Goal: Task Accomplishment & Management: Manage account settings

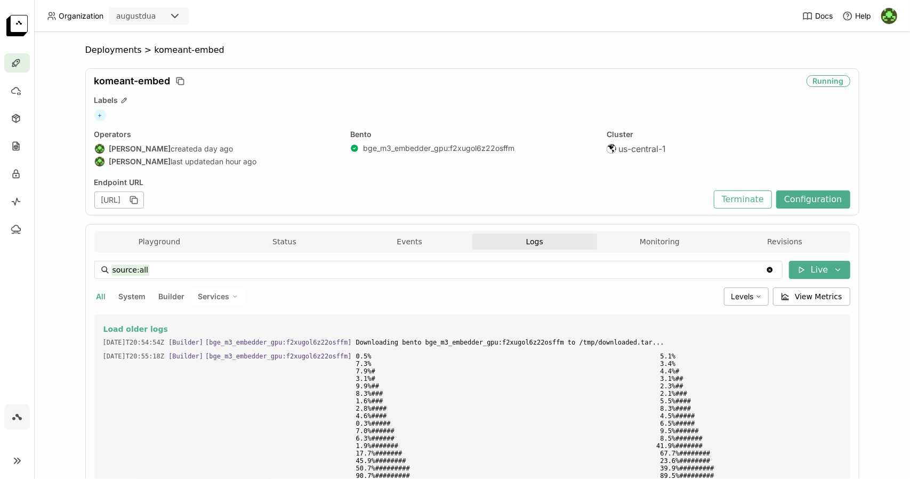
scroll to position [4015, 0]
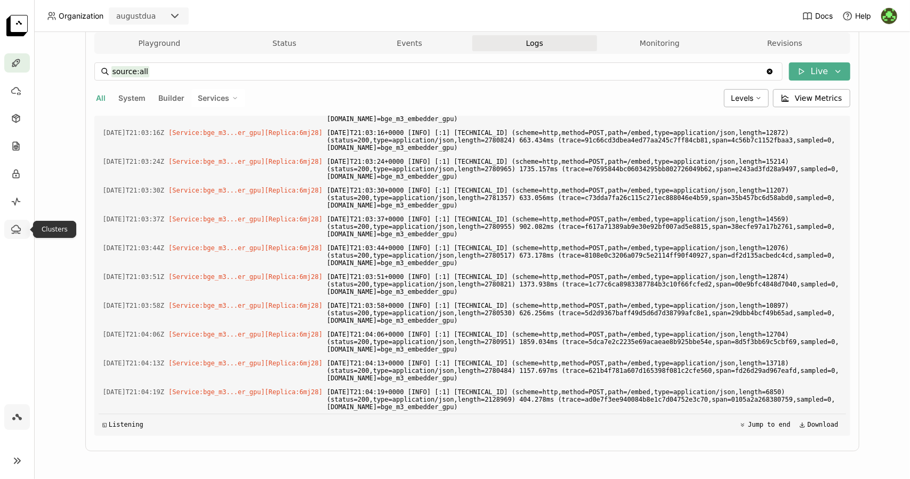
click at [13, 227] on icon at bounding box center [16, 229] width 9 height 6
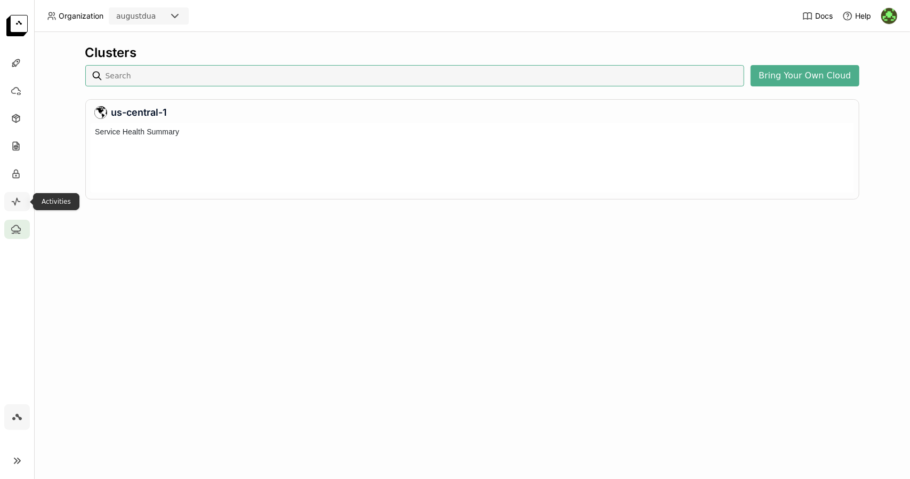
scroll to position [65, 759]
click at [20, 202] on icon at bounding box center [16, 201] width 11 height 11
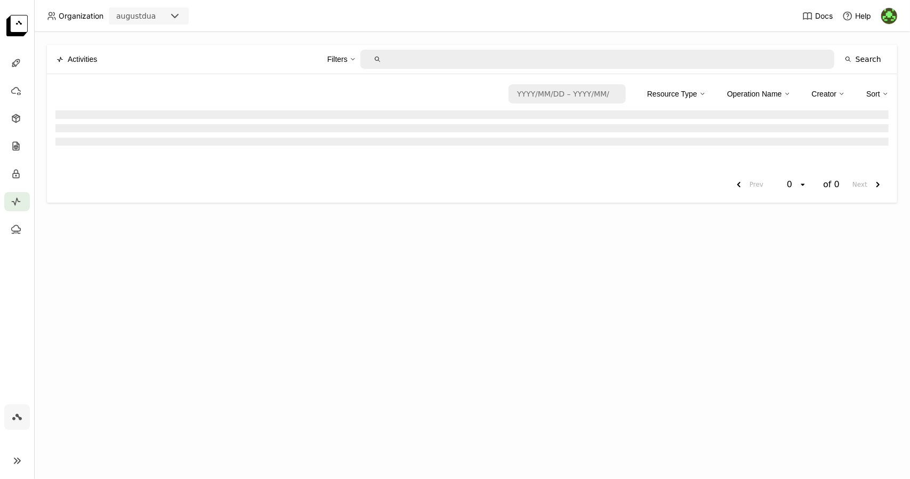
click at [19, 409] on link at bounding box center [17, 417] width 26 height 26
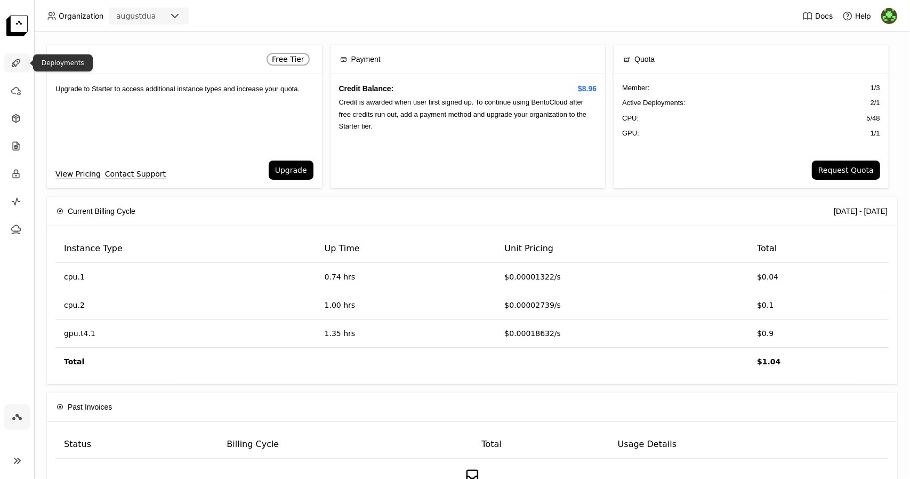
click at [10, 66] on div at bounding box center [17, 62] width 26 height 19
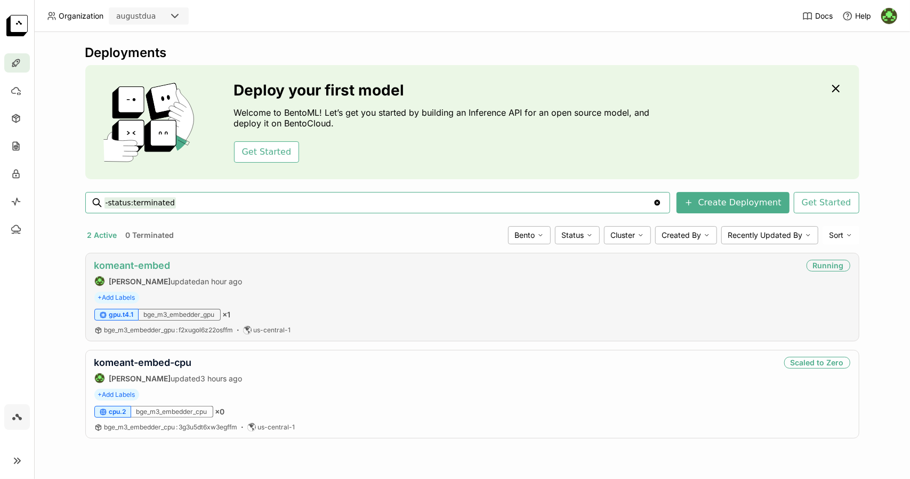
click at [162, 261] on link "komeant-embed" at bounding box center [132, 265] width 76 height 11
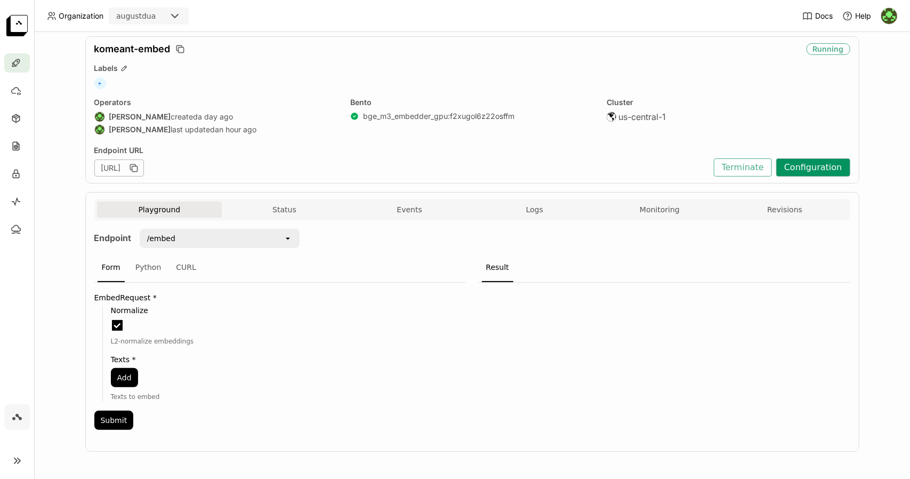
click at [819, 165] on button "Configuration" at bounding box center [813, 167] width 74 height 18
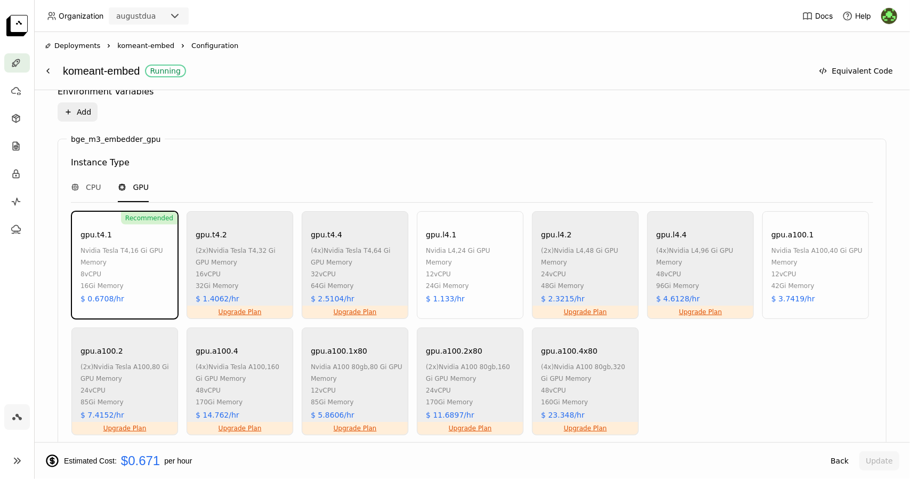
scroll to position [638, 0]
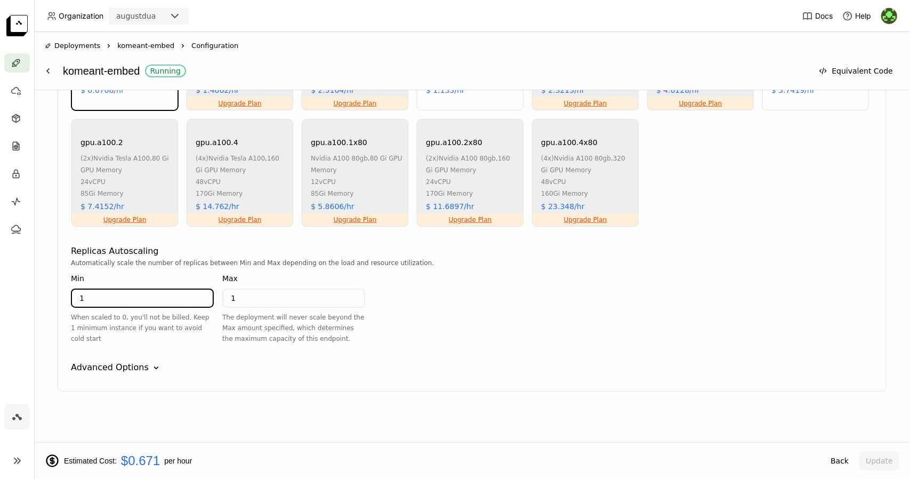
click at [178, 301] on input "1" at bounding box center [142, 298] width 141 height 17
type input "0"
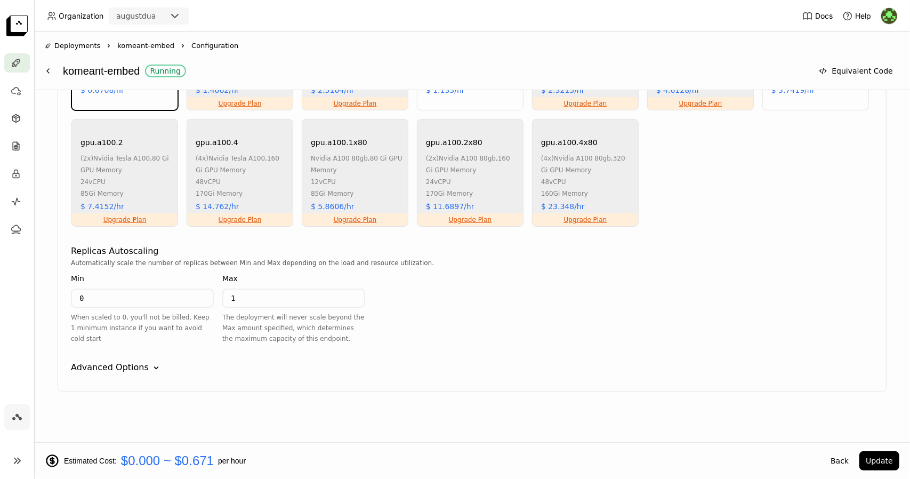
click at [456, 437] on div "Select a Bento A Bento is an AI application packaged with BentoML, it includes …" at bounding box center [472, 266] width 876 height 352
click at [887, 452] on button "Update" at bounding box center [879, 460] width 40 height 19
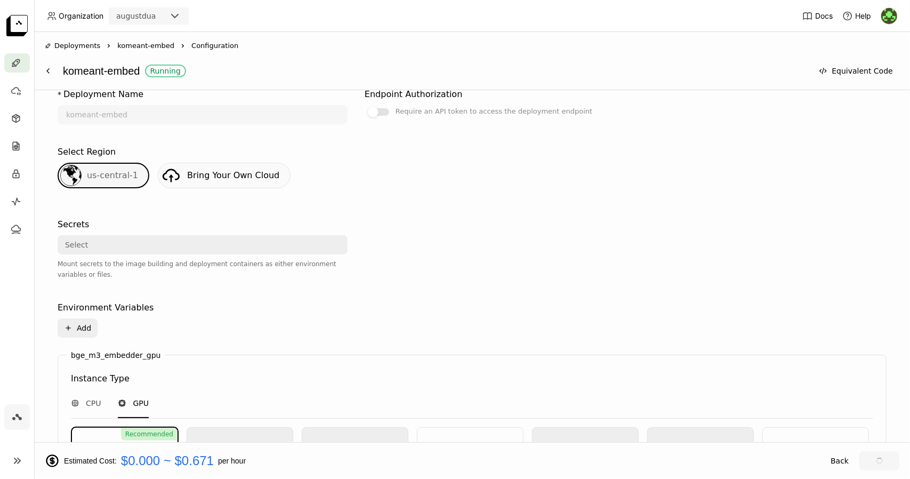
scroll to position [212, 0]
